Goal: Information Seeking & Learning: Learn about a topic

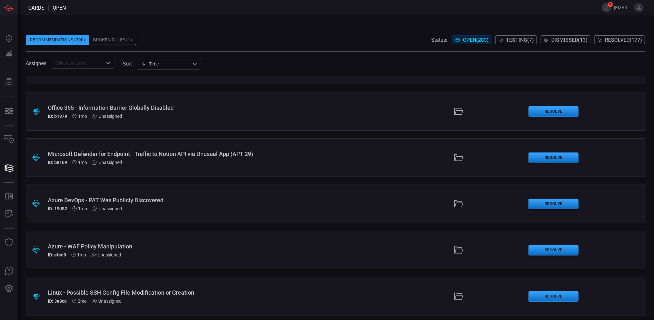
scroll to position [1628, 0]
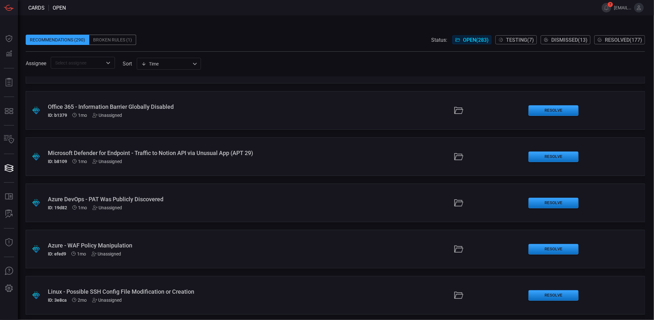
click at [349, 25] on span at bounding box center [336, 30] width 620 height 10
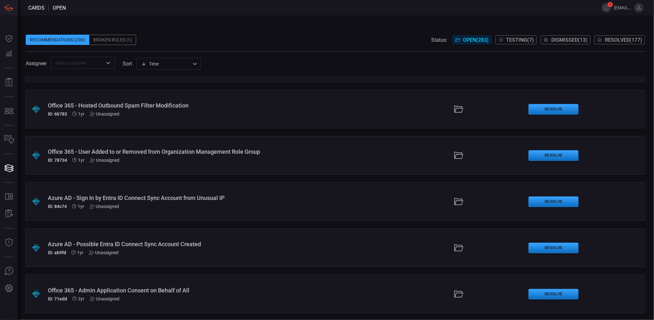
scroll to position [13096, 0]
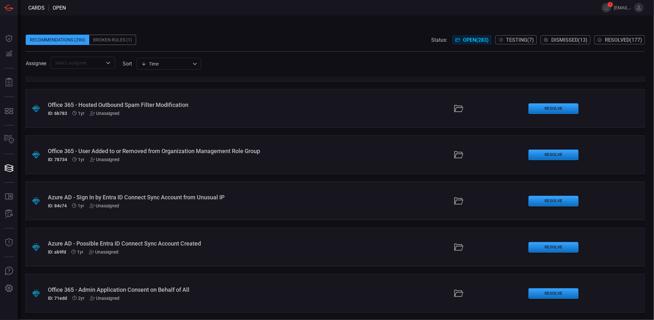
click at [181, 290] on div "Office 365 - Admin Application Consent on Behalf of All" at bounding box center [159, 290] width 223 height 7
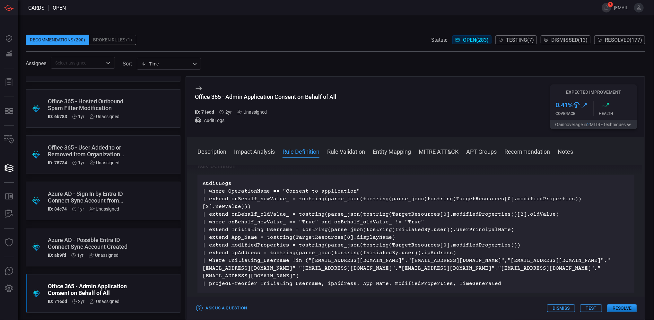
scroll to position [685, 0]
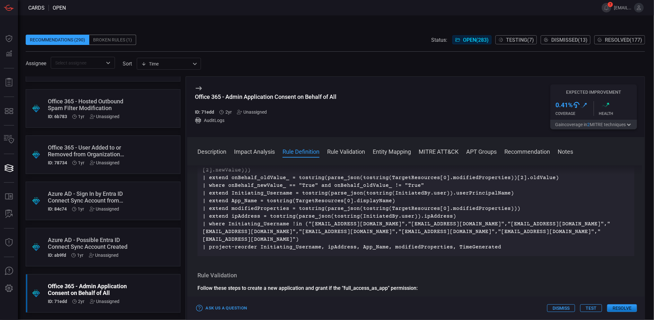
click at [101, 240] on div "Azure AD - Possible Entra ID Connect Sync Account Created" at bounding box center [91, 243] width 86 height 13
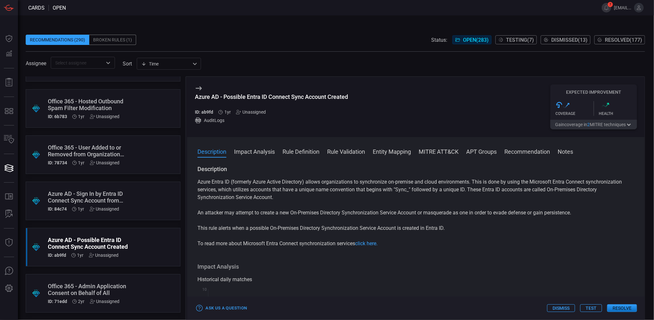
click at [300, 147] on div "Description Impact Analysis Rule Definition Rule Validation Entity Mapping MITR…" at bounding box center [416, 228] width 458 height 183
click at [301, 149] on button "Rule Definition" at bounding box center [301, 151] width 37 height 8
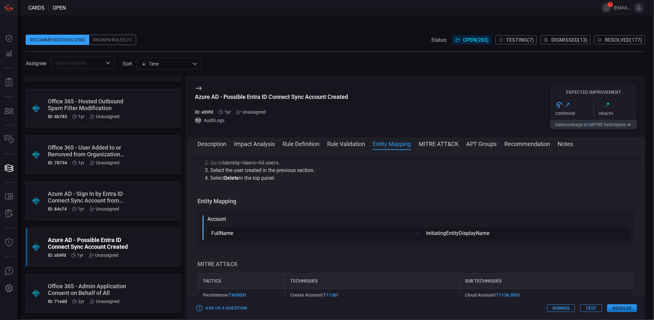
scroll to position [501, 0]
